Goal: Find specific page/section: Find specific page/section

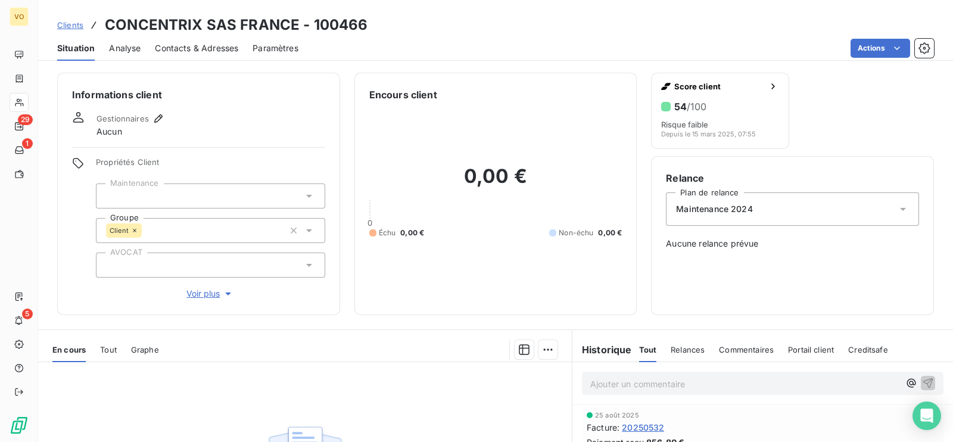
scroll to position [148, 0]
drag, startPoint x: 0, startPoint y: 0, endPoint x: 417, endPoint y: 353, distance: 546.3
click at [417, 353] on div at bounding box center [365, 349] width 384 height 19
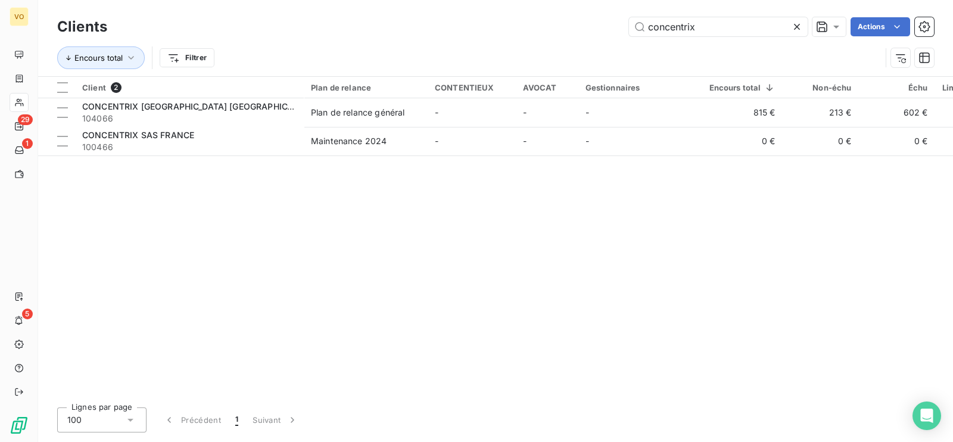
drag, startPoint x: 709, startPoint y: 23, endPoint x: 621, endPoint y: 24, distance: 87.6
click at [623, 24] on div "concentrix Actions" at bounding box center [528, 26] width 813 height 19
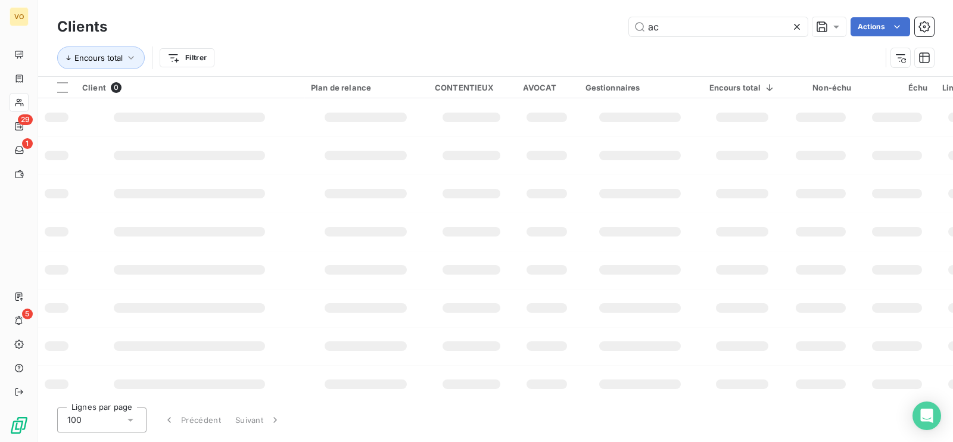
type input "a"
type input "A"
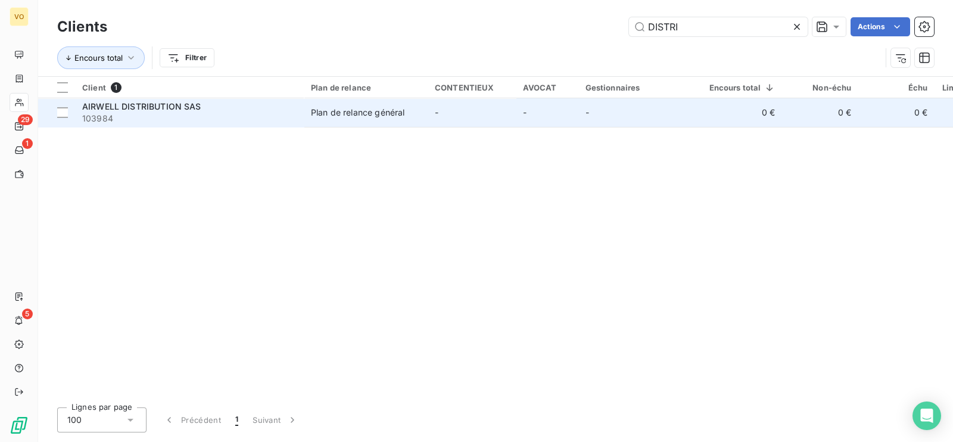
type input "DISTRI"
click at [201, 114] on span "103984" at bounding box center [189, 119] width 215 height 12
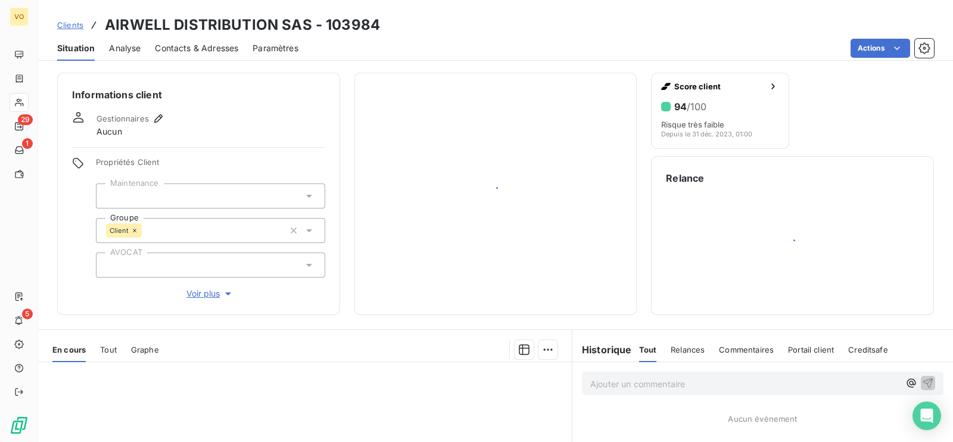
click at [346, 187] on div "Informations client Gestionnaires Aucun Propriétés Client Maintenance Groupe Cl…" at bounding box center [495, 194] width 915 height 243
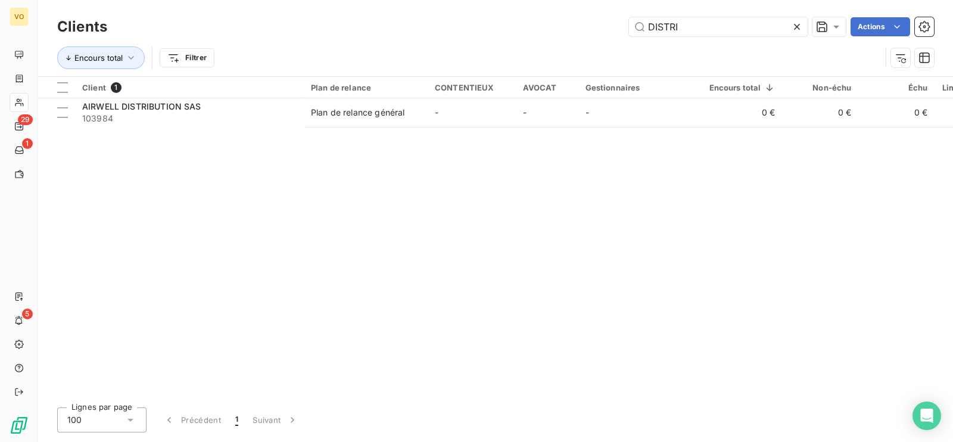
click at [800, 23] on icon at bounding box center [797, 27] width 12 height 12
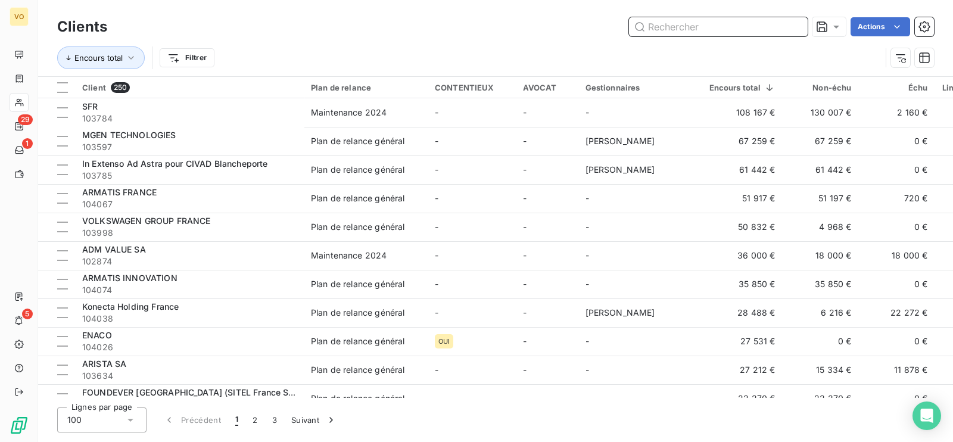
click at [679, 18] on input "text" at bounding box center [718, 26] width 179 height 19
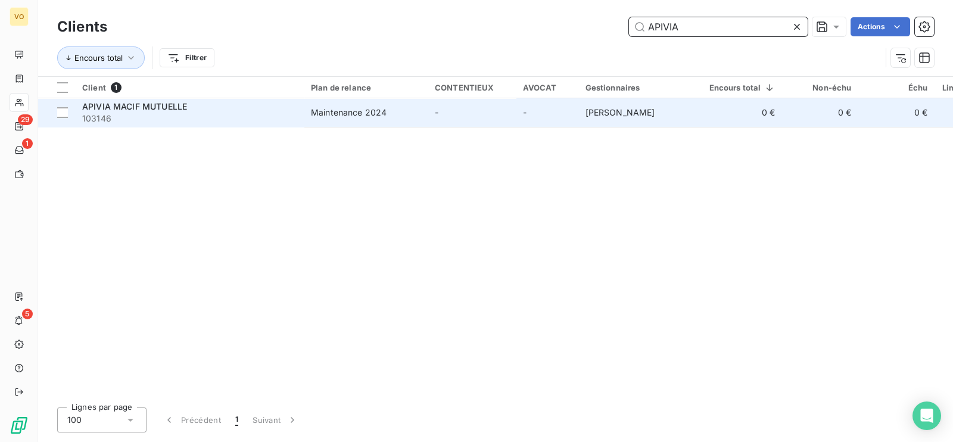
type input "APIVIA"
click at [200, 116] on span "103146" at bounding box center [189, 119] width 215 height 12
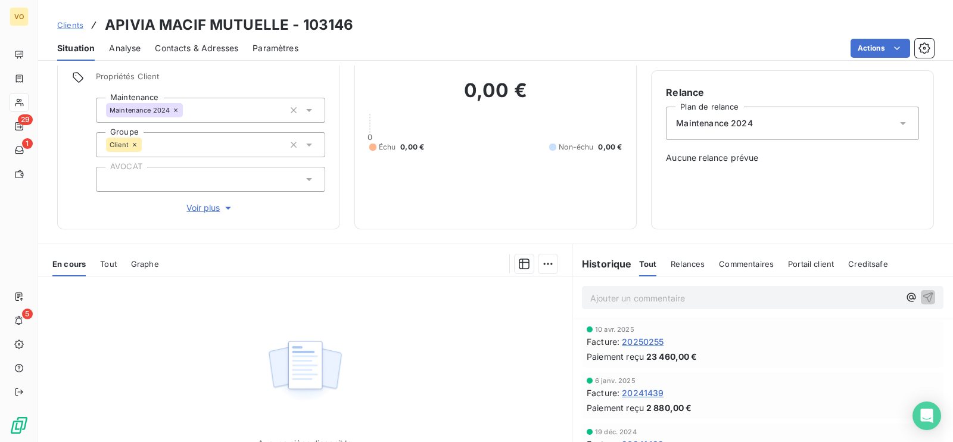
scroll to position [185, 0]
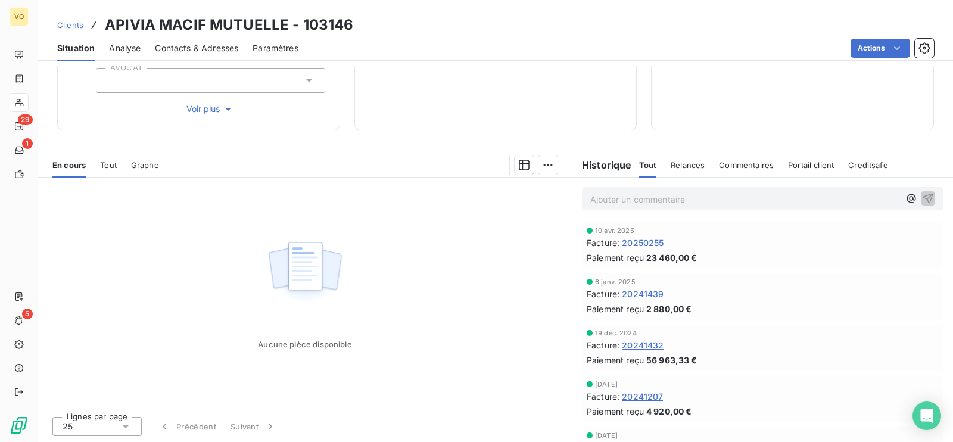
click at [651, 341] on span "20241432" at bounding box center [643, 345] width 42 height 13
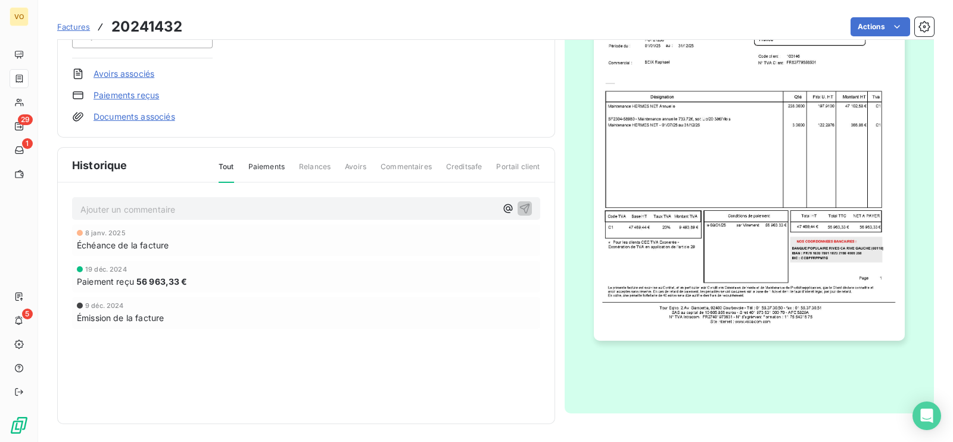
scroll to position [33, 0]
